Goal: Task Accomplishment & Management: Manage account settings

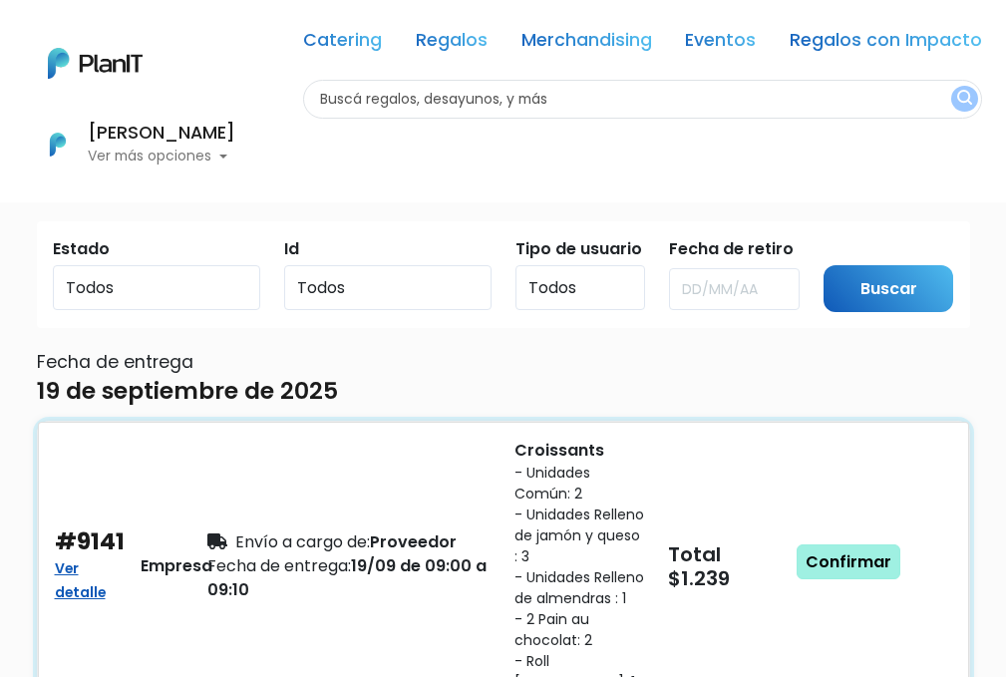
click at [868, 561] on link "Confirmar" at bounding box center [848, 562] width 104 height 36
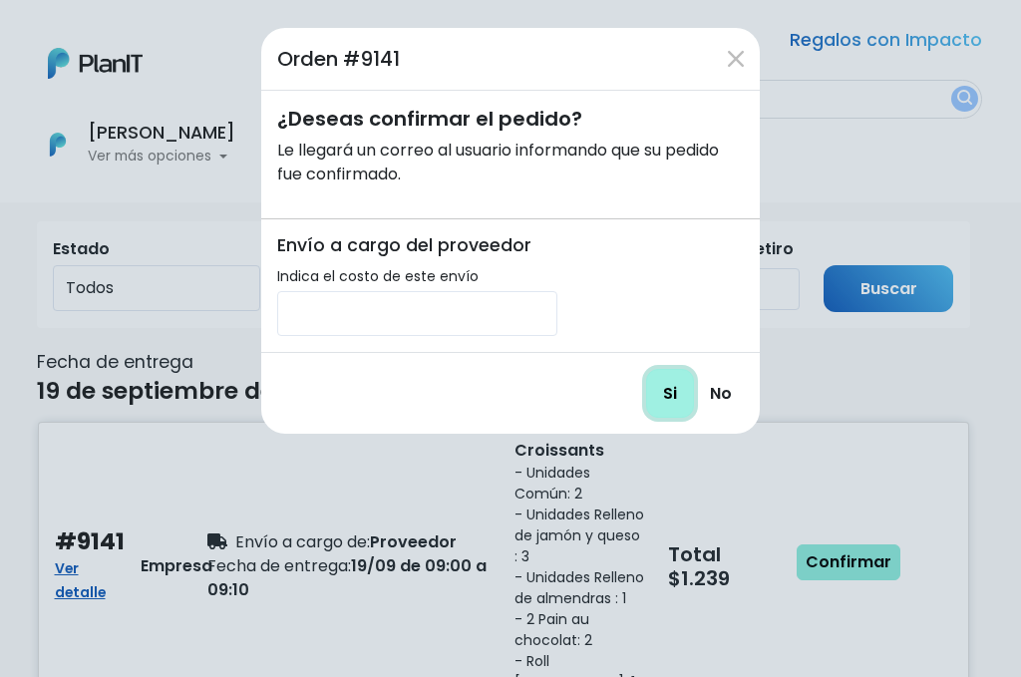
click at [670, 406] on input "Si" at bounding box center [670, 393] width 48 height 49
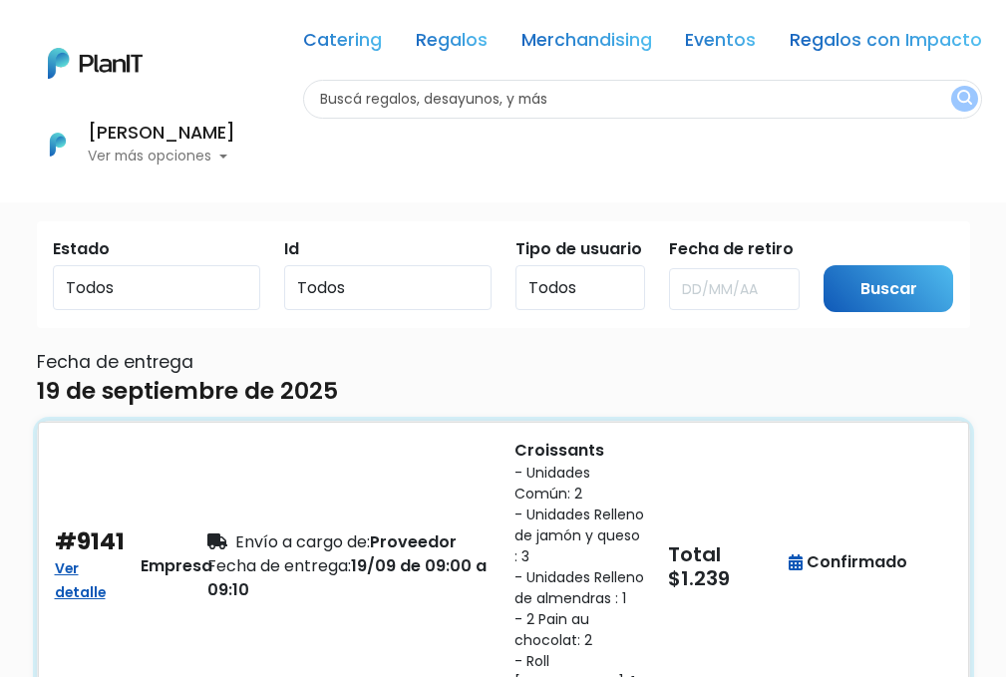
click at [565, 497] on small "- Unidades Común: 2" at bounding box center [579, 484] width 130 height 42
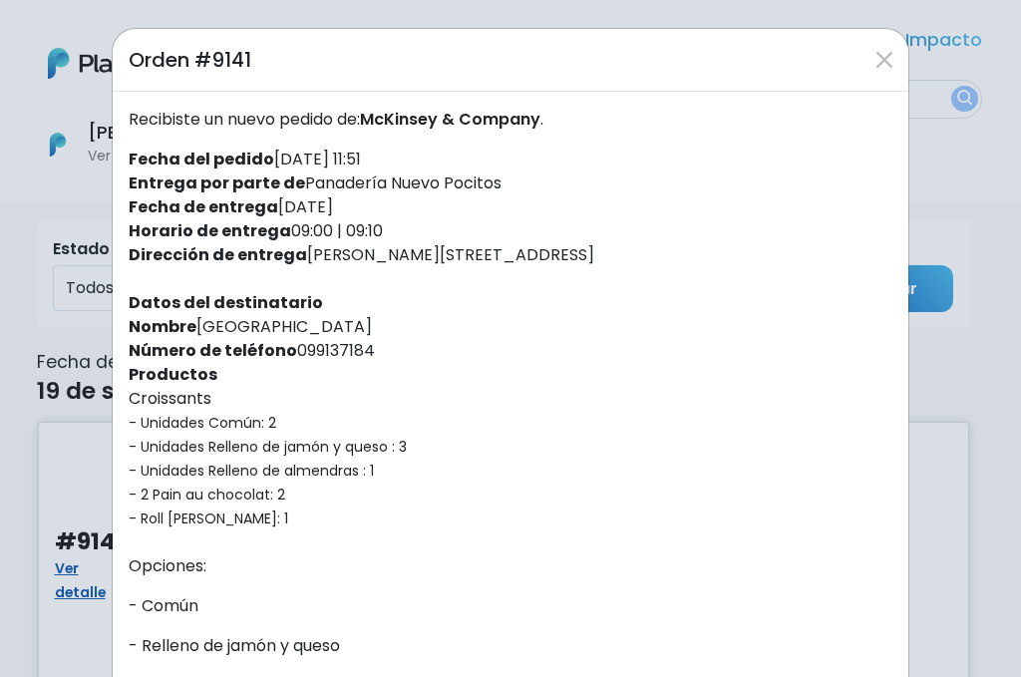
click at [50, 208] on div "Orden #9141 Recibiste un nuevo pedido de: [PERSON_NAME] & Company . Fecha del p…" at bounding box center [510, 338] width 1021 height 677
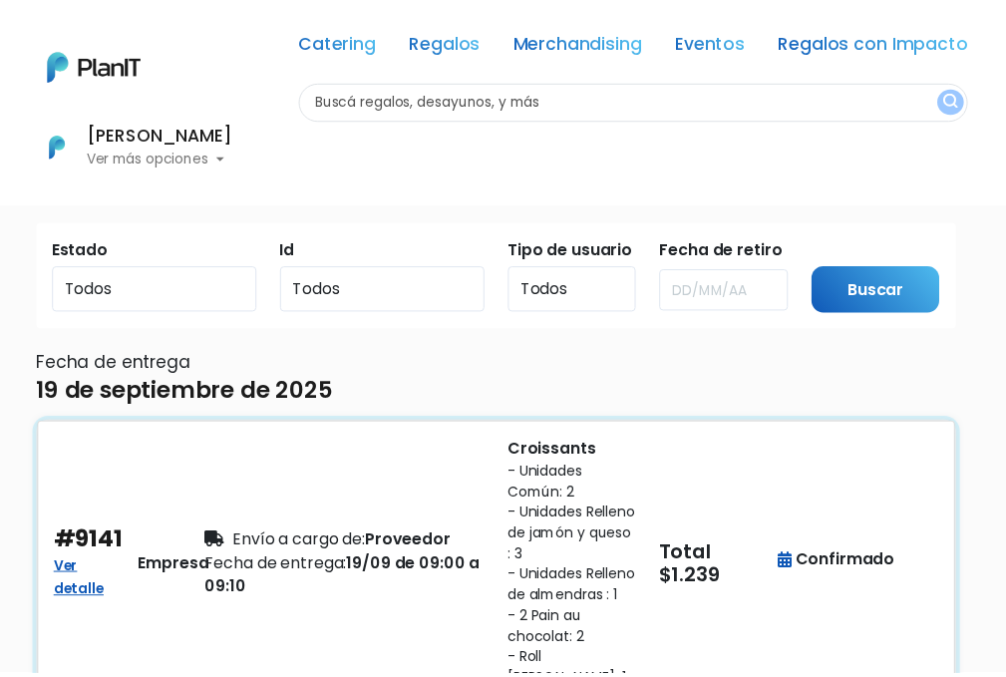
scroll to position [34, 0]
